Goal: Navigation & Orientation: Find specific page/section

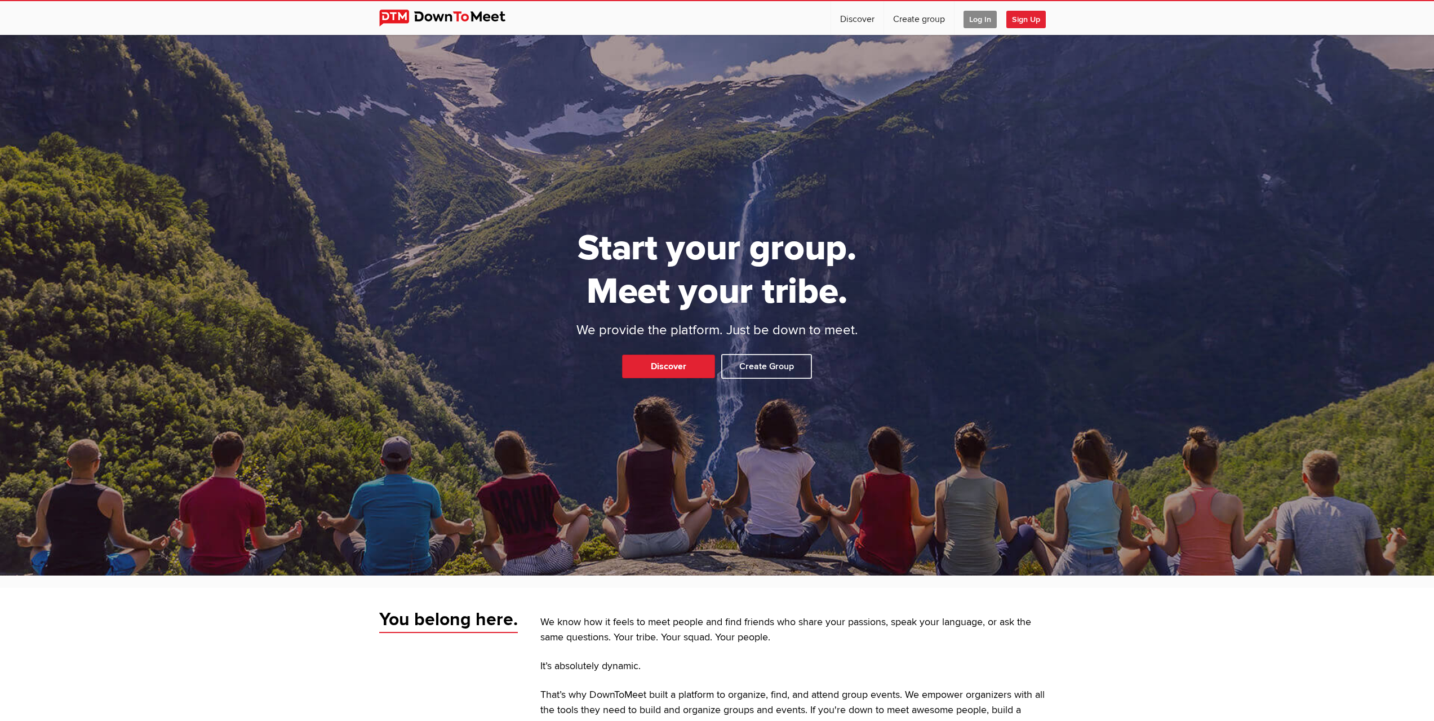
click at [984, 23] on span "Log In" at bounding box center [980, 19] width 33 height 17
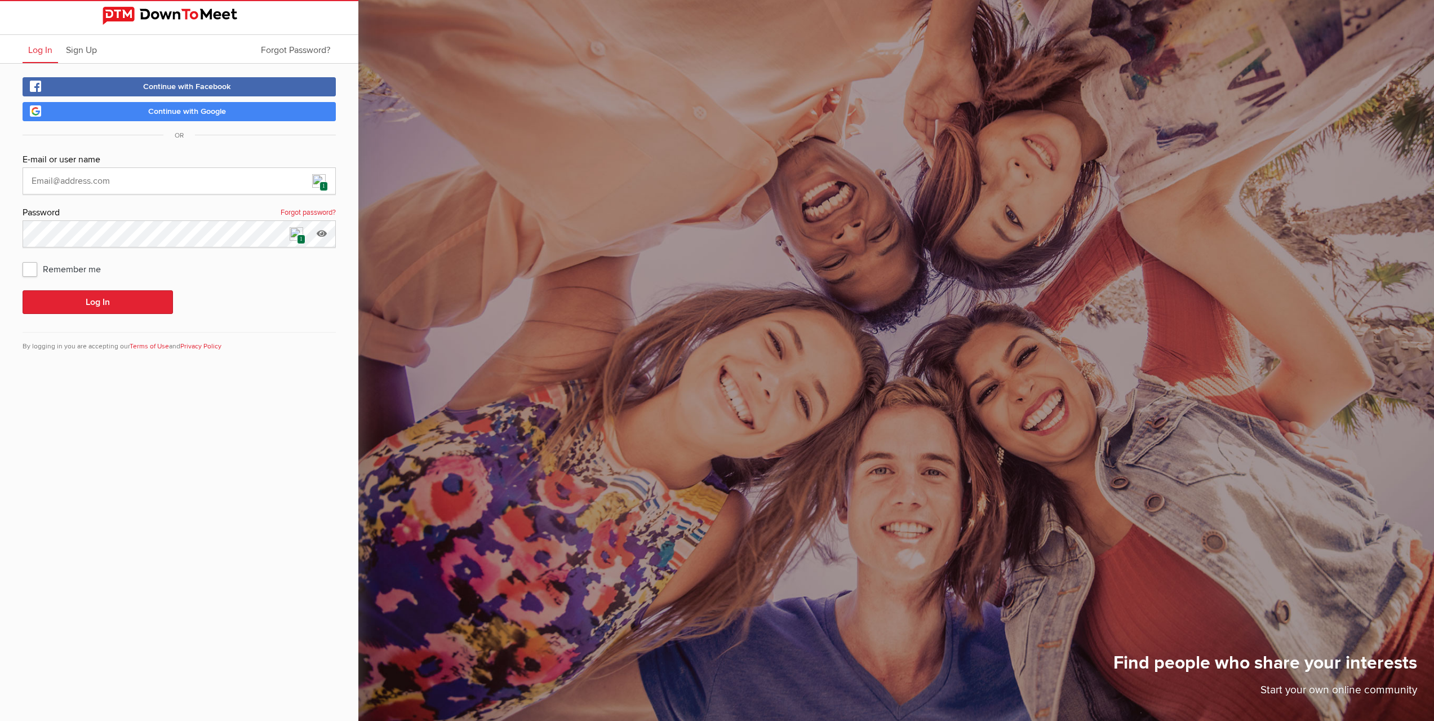
click at [317, 187] on img at bounding box center [319, 181] width 14 height 14
type input "[EMAIL_ADDRESS][DOMAIN_NAME]"
click at [124, 309] on button "Log In" at bounding box center [98, 302] width 150 height 24
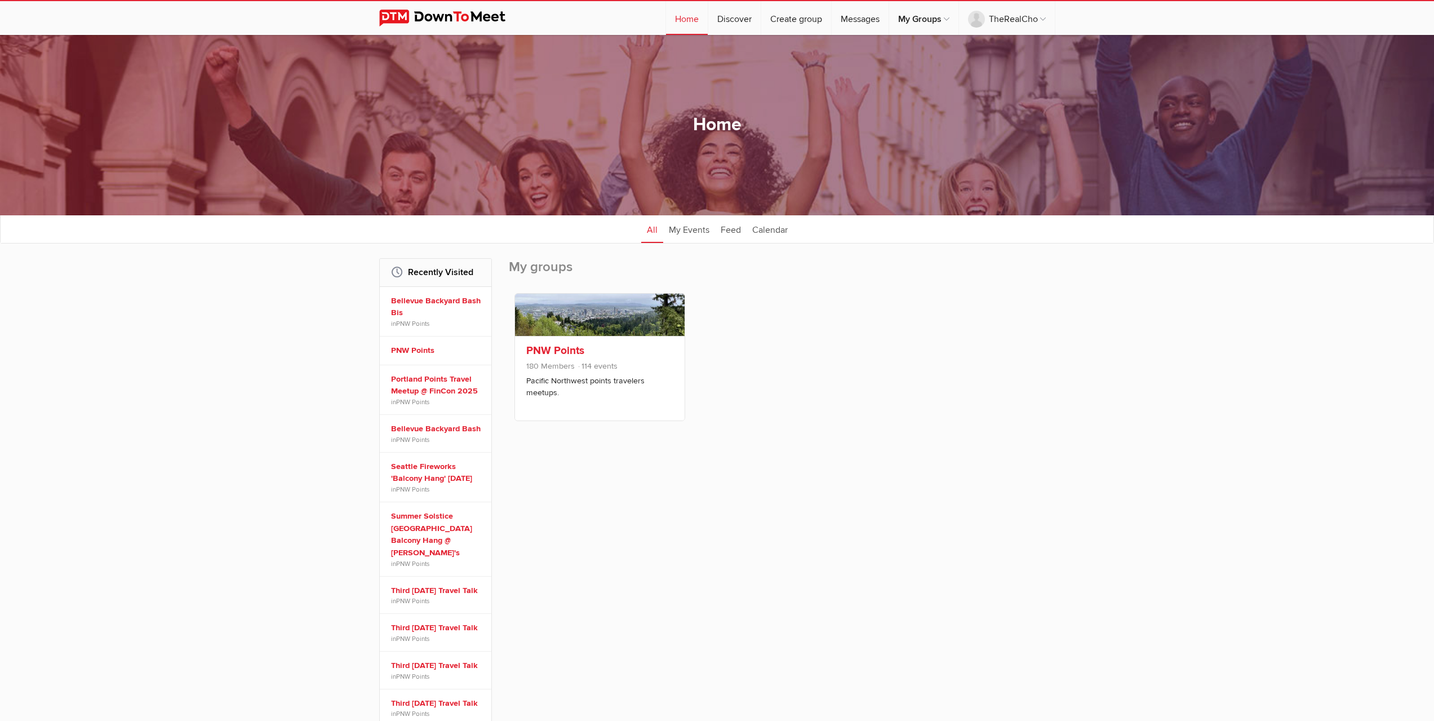
click at [624, 324] on link at bounding box center [600, 315] width 170 height 42
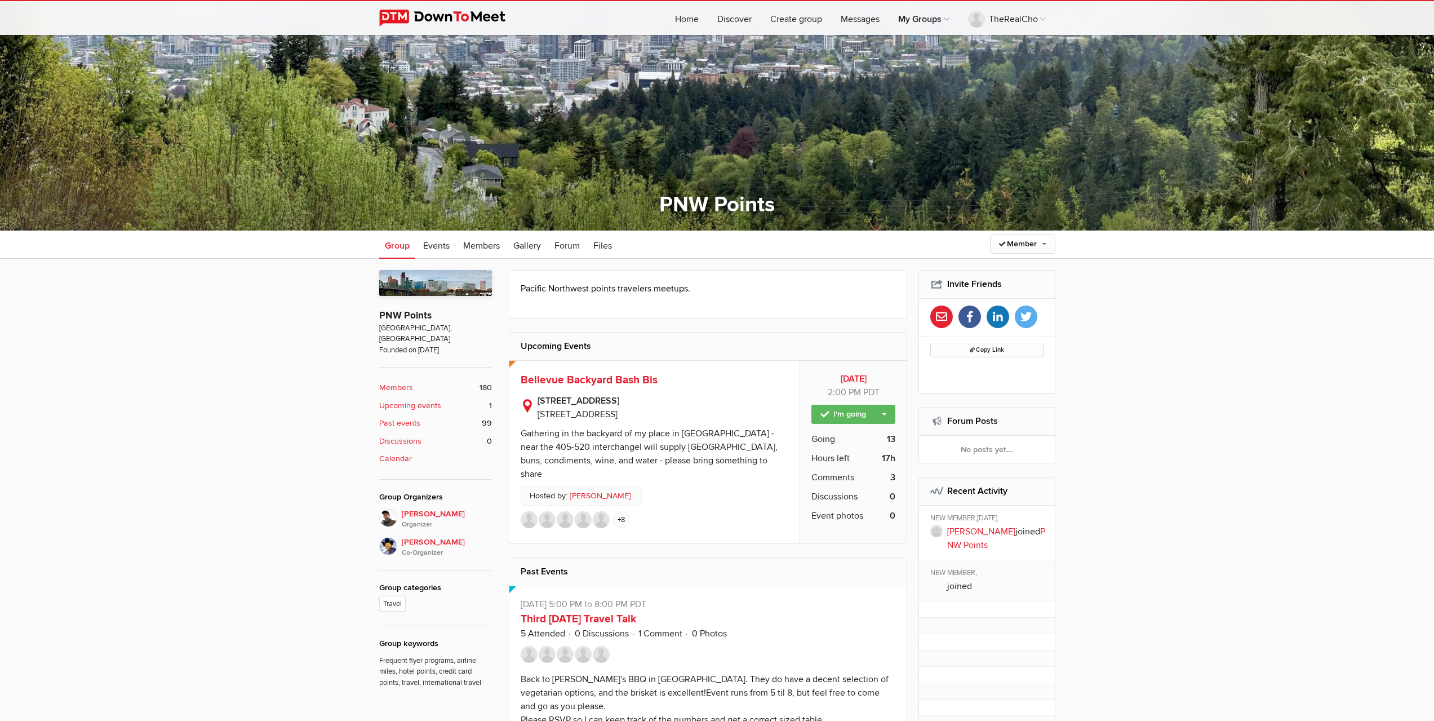
scroll to position [169, 0]
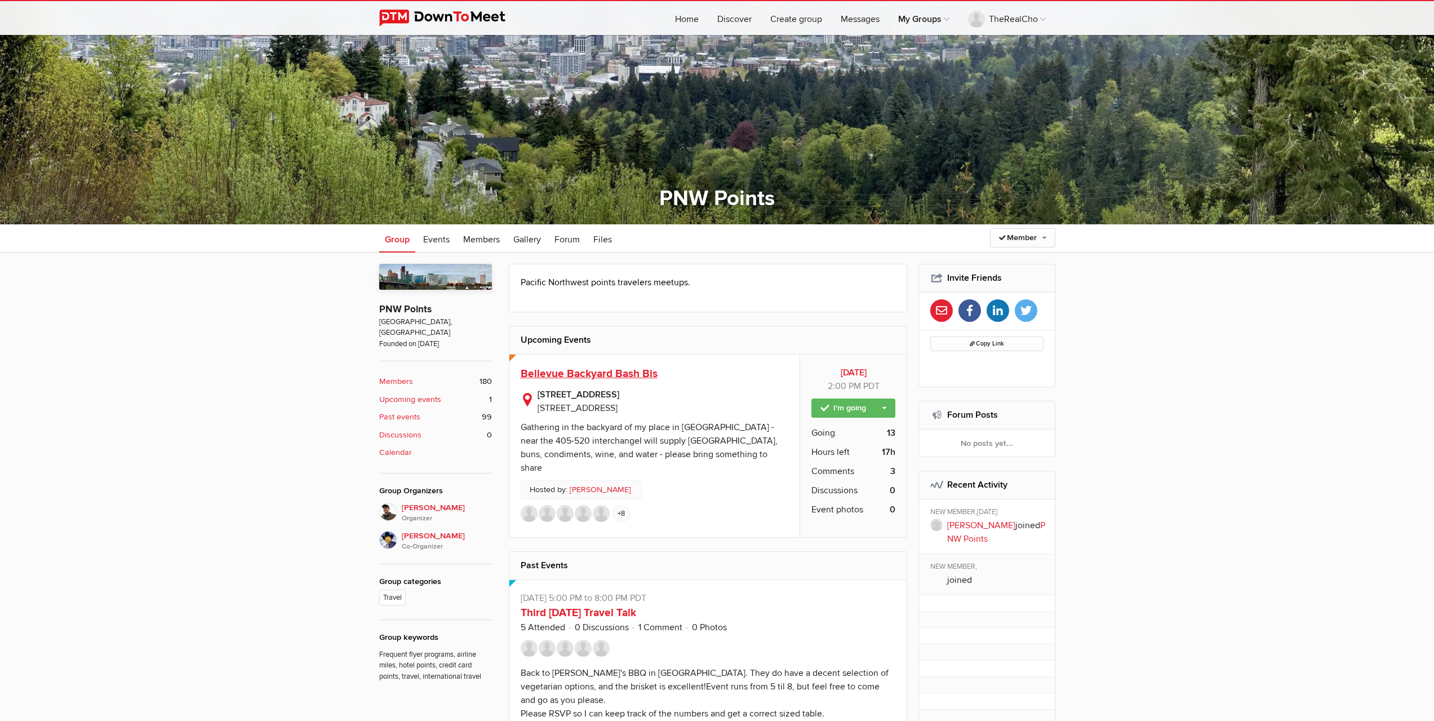
click at [591, 375] on span "Bellevue Backyard Bash Bis" at bounding box center [589, 374] width 137 height 14
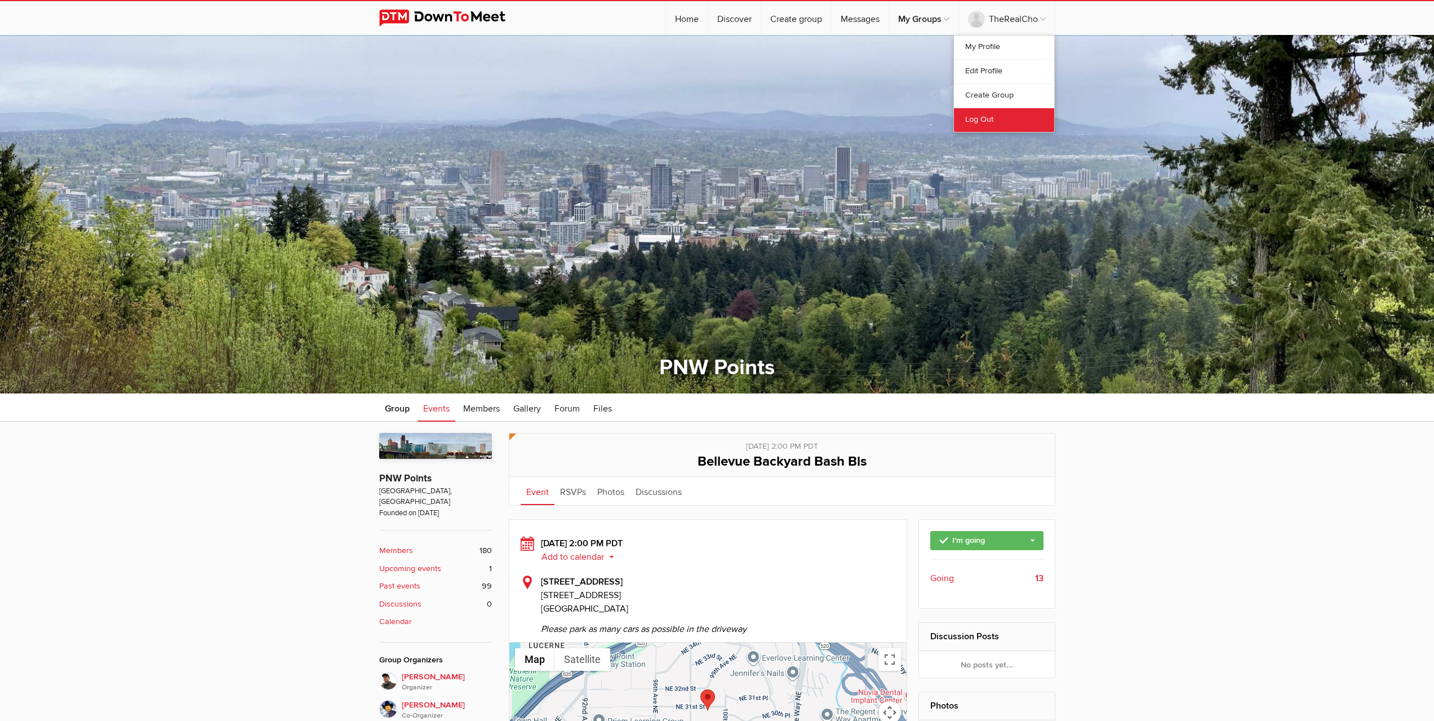
click at [986, 121] on link "Log Out" at bounding box center [1004, 120] width 100 height 24
